Goal: Information Seeking & Learning: Understand process/instructions

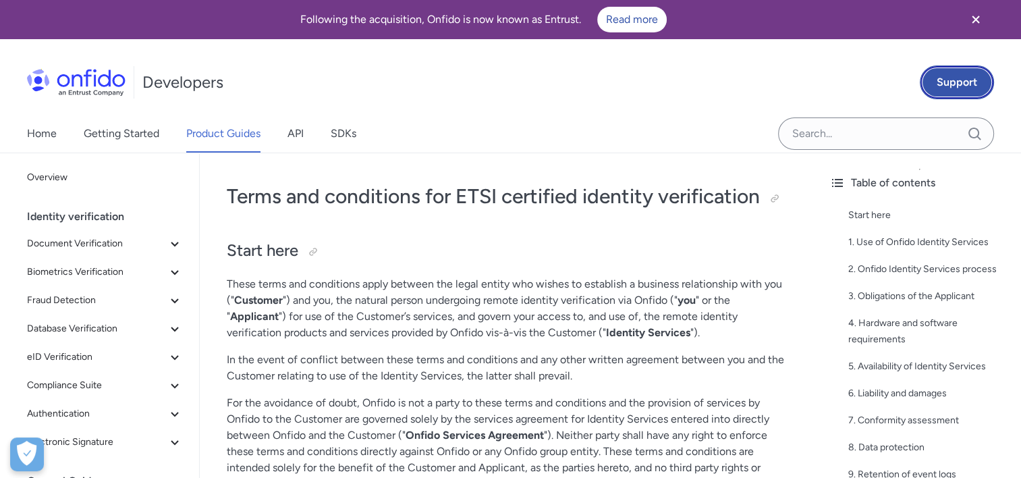
click at [967, 84] on link "Support" at bounding box center [957, 82] width 74 height 34
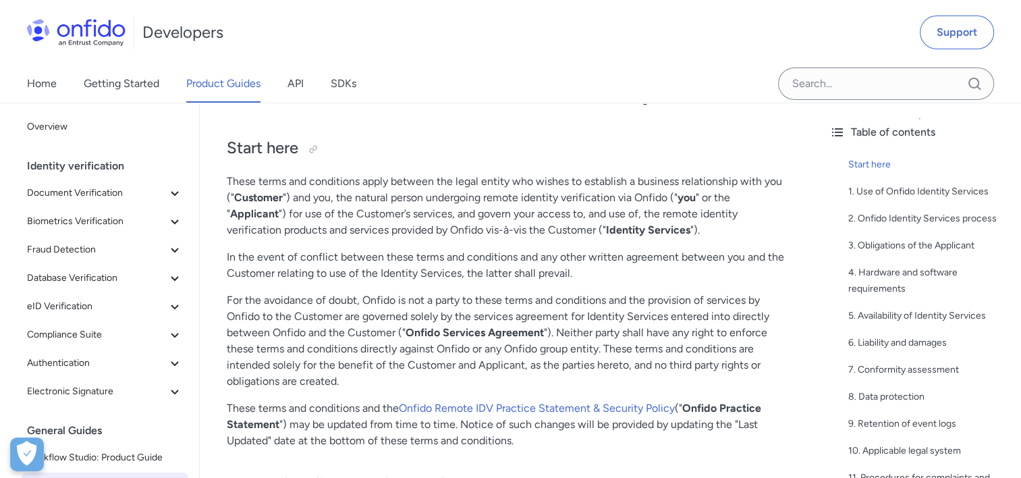
scroll to position [68, 0]
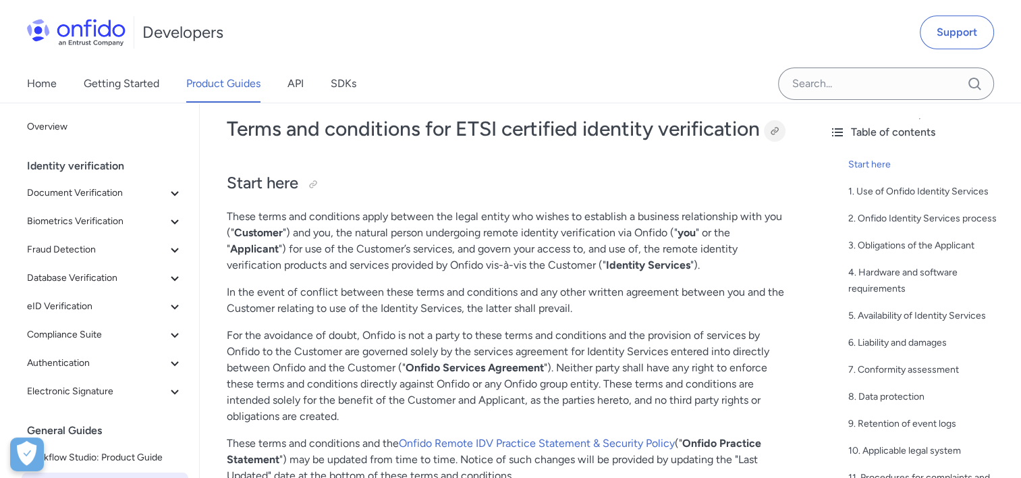
click at [780, 131] on div at bounding box center [775, 131] width 11 height 11
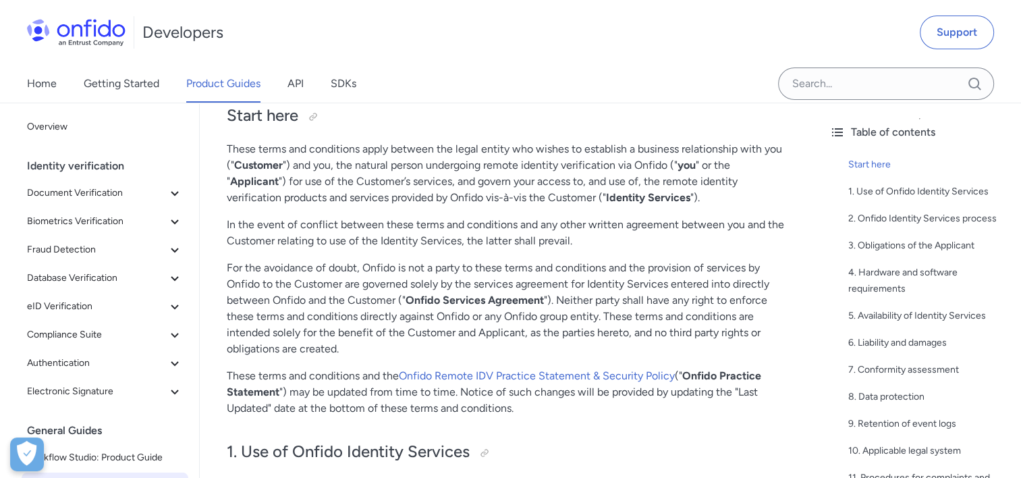
click at [47, 28] on img at bounding box center [76, 32] width 99 height 27
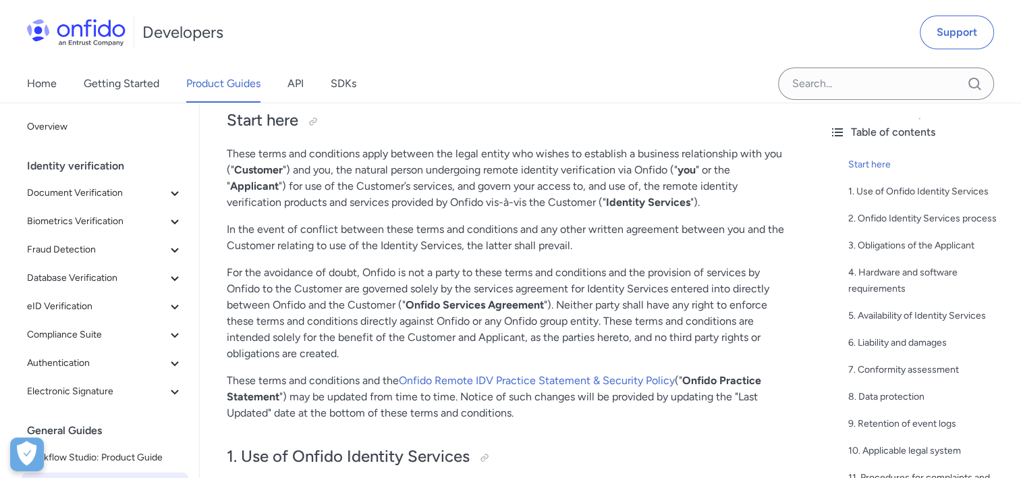
scroll to position [0, 0]
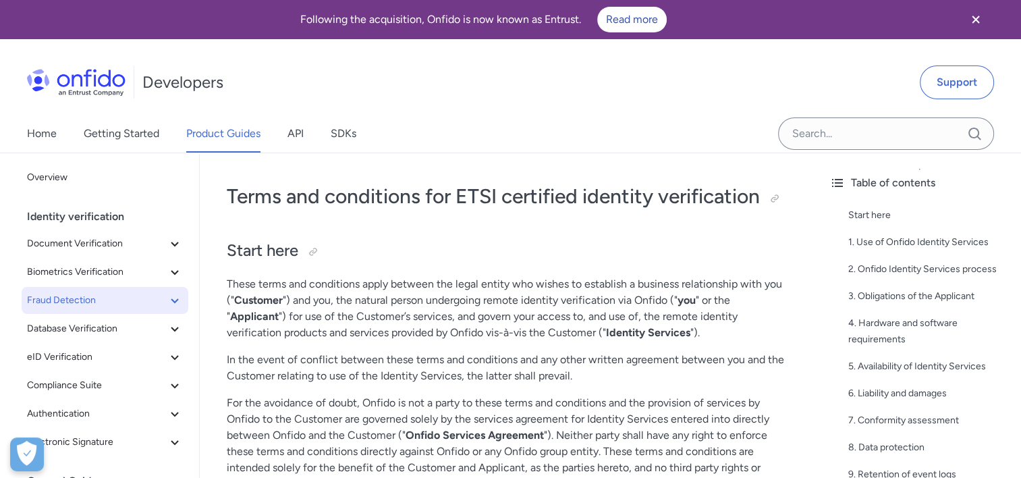
click at [71, 293] on span "Fraud Detection" at bounding box center [97, 300] width 140 height 16
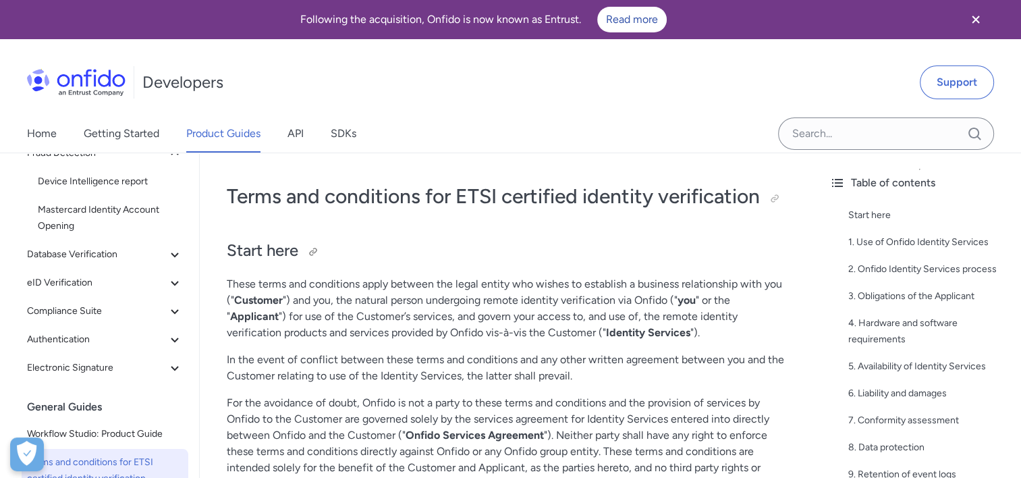
scroll to position [203, 0]
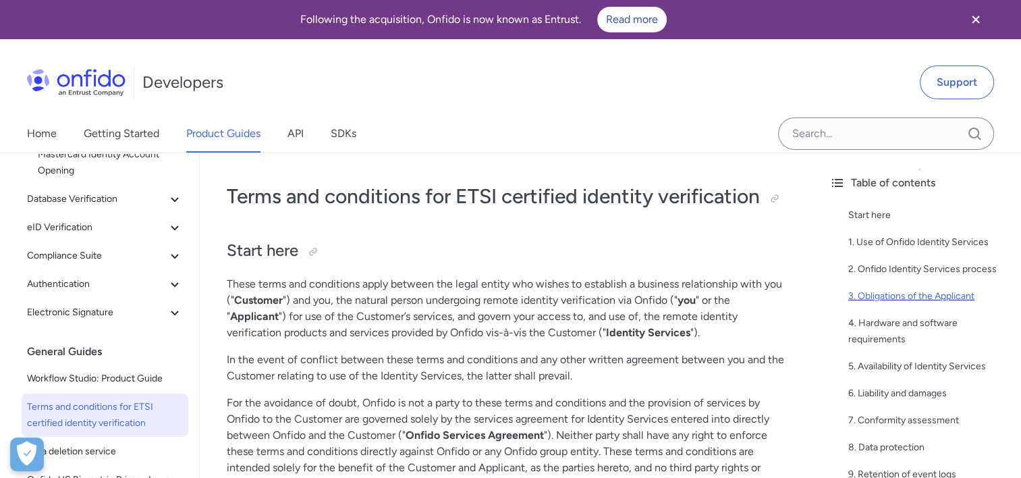
click at [880, 292] on div "3. Obligations of the Applicant" at bounding box center [930, 296] width 162 height 16
